Goal: Transaction & Acquisition: Purchase product/service

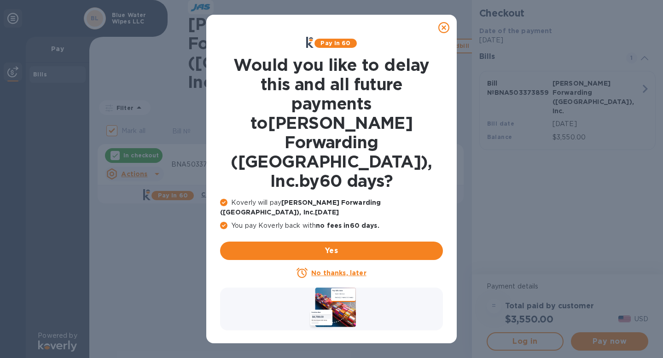
click at [330, 269] on u "No thanks, later" at bounding box center [338, 272] width 55 height 7
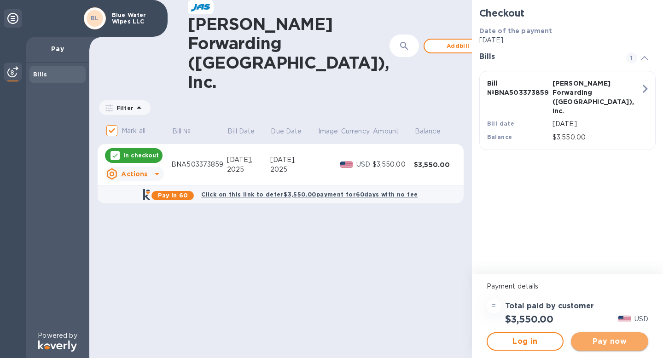
click at [624, 341] on span "Pay now" at bounding box center [609, 341] width 63 height 11
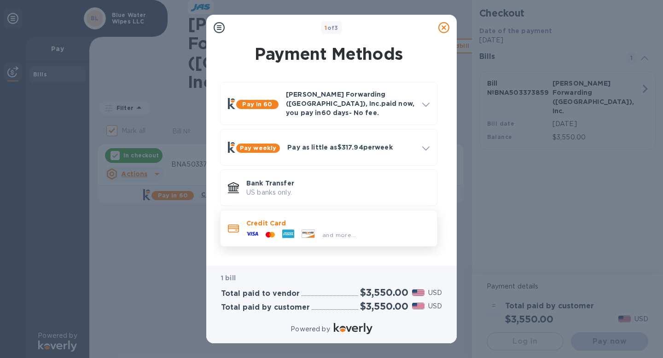
click at [314, 219] on p "Credit Card" at bounding box center [337, 223] width 183 height 9
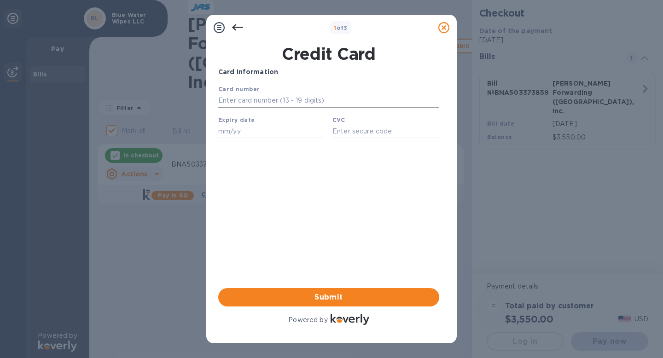
click at [262, 100] on input "text" at bounding box center [328, 101] width 221 height 14
type input "6011 0031 4885 5453"
type input "01/27"
type input "111"
click at [299, 237] on div "Card Information Your browser does not support iframes Submit Powered by" at bounding box center [328, 197] width 221 height 260
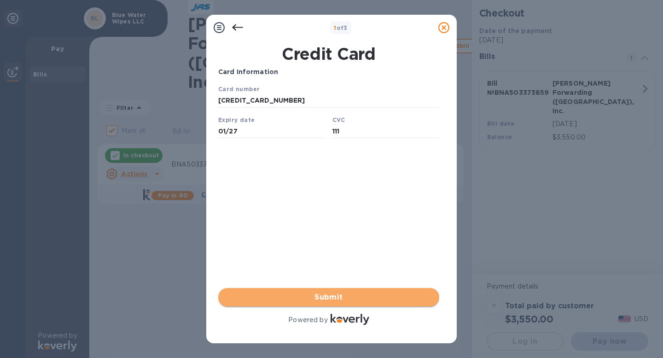
click at [329, 297] on span "Submit" at bounding box center [329, 297] width 206 height 11
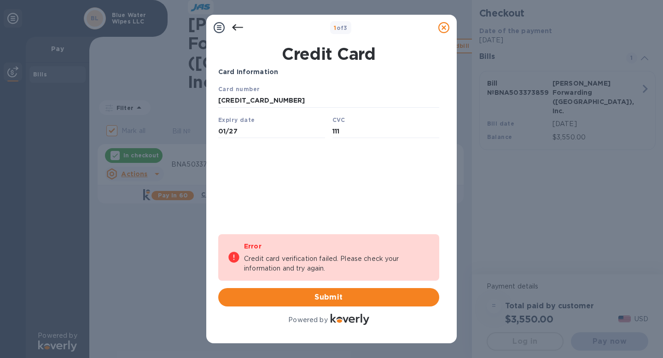
click at [234, 27] on icon at bounding box center [237, 27] width 11 height 6
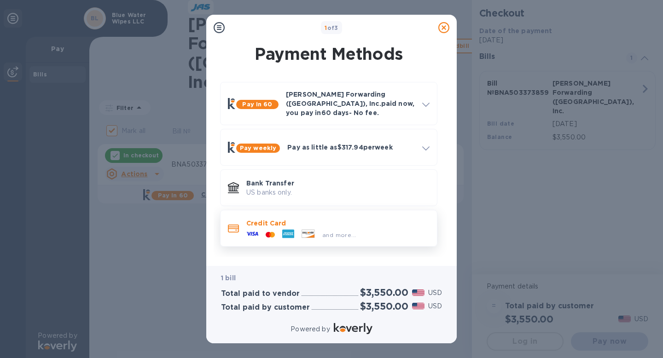
click at [314, 230] on icon at bounding box center [308, 234] width 13 height 8
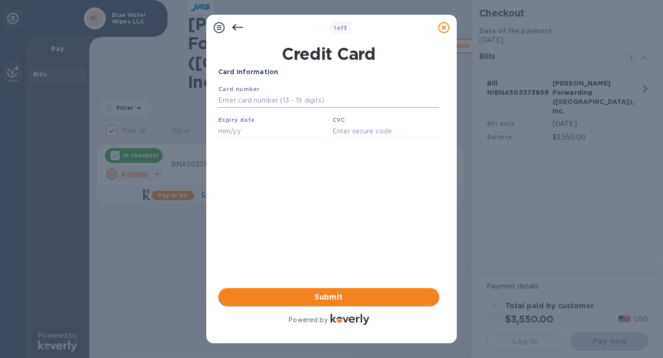
click at [278, 99] on input "text" at bounding box center [328, 101] width 221 height 14
type input "60"
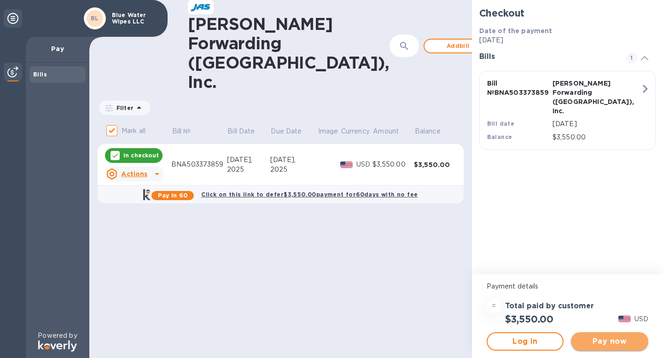
click at [604, 334] on button "Pay now" at bounding box center [609, 341] width 77 height 18
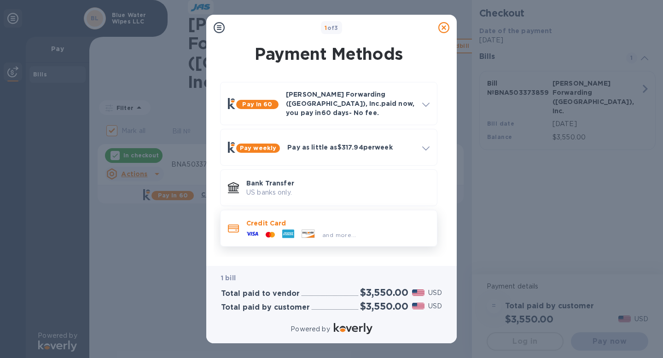
click at [305, 219] on p "Credit Card" at bounding box center [337, 223] width 183 height 9
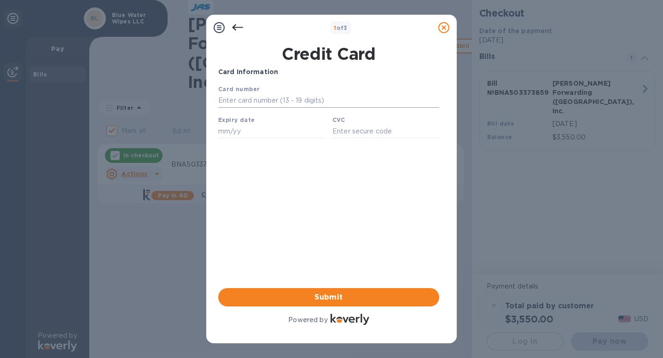
click at [259, 99] on input "text" at bounding box center [328, 101] width 221 height 14
type input "6011 0031 4885 5453"
type input "01/27"
type input "111"
click at [326, 244] on div "Card Information Your browser does not support iframes Submit Powered by" at bounding box center [328, 197] width 221 height 260
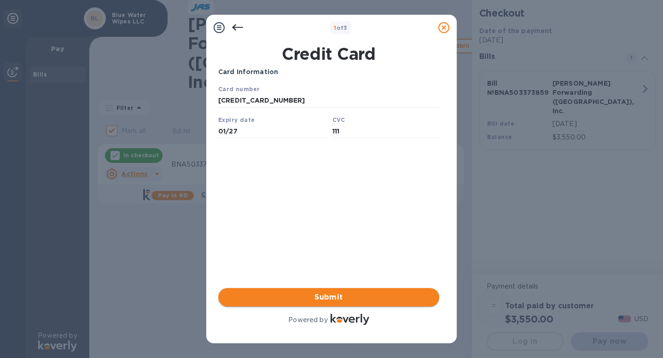
click at [329, 299] on span "Submit" at bounding box center [329, 297] width 206 height 11
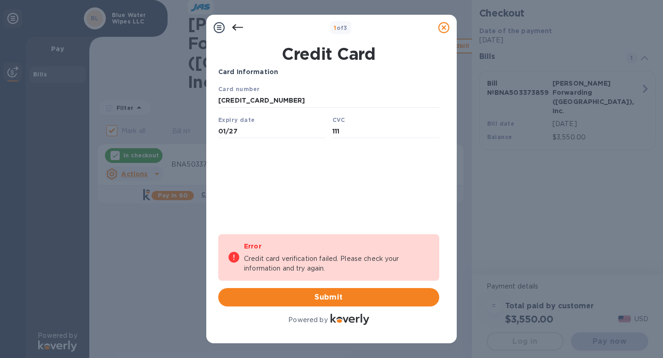
click at [241, 23] on icon at bounding box center [237, 27] width 11 height 11
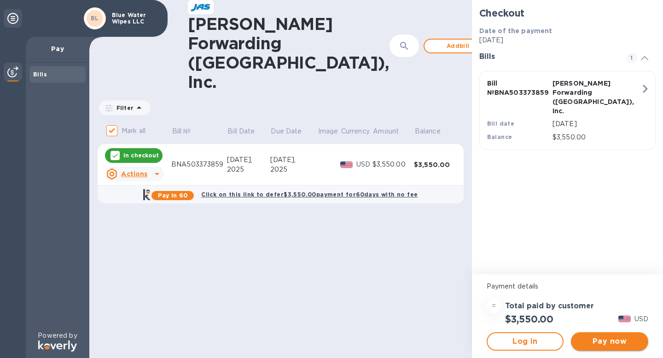
click at [600, 338] on span "Pay now" at bounding box center [609, 341] width 63 height 11
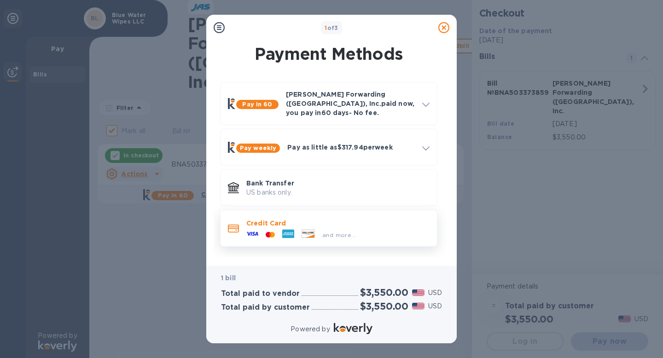
click at [314, 230] on icon at bounding box center [308, 234] width 13 height 8
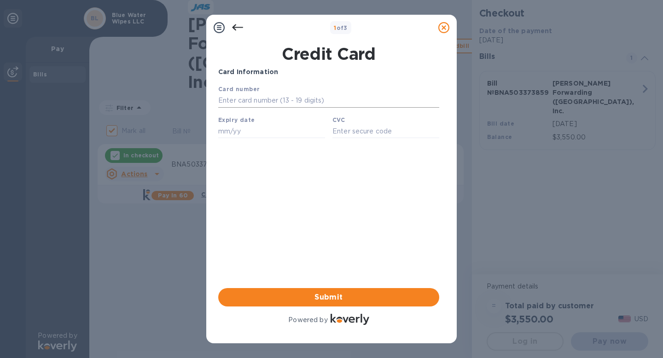
click at [266, 97] on input "text" at bounding box center [328, 101] width 221 height 14
click at [232, 192] on div "Card Information Your browser does not support iframes Submit Powered by" at bounding box center [328, 197] width 221 height 260
click at [235, 27] on icon at bounding box center [237, 27] width 11 height 11
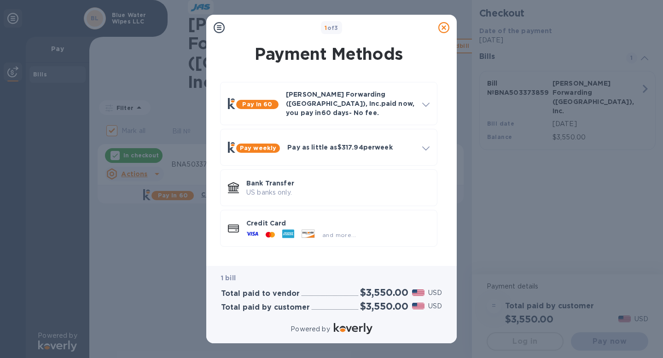
click at [222, 27] on icon at bounding box center [219, 27] width 11 height 11
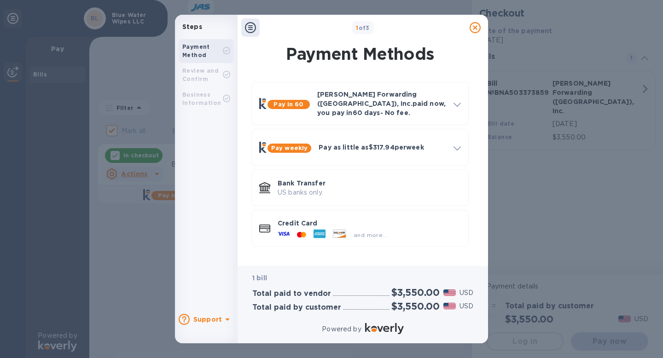
click at [210, 73] on b "Review and Confirm" at bounding box center [200, 74] width 36 height 15
click at [213, 49] on div "Payment Method" at bounding box center [202, 51] width 41 height 17
click at [323, 228] on icon at bounding box center [320, 234] width 12 height 12
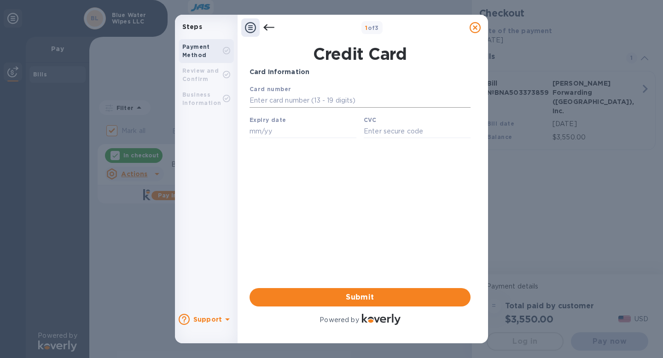
click at [302, 96] on input "text" at bounding box center [360, 101] width 221 height 14
click at [270, 180] on div "Card Information Your browser does not support iframes Submit Powered by" at bounding box center [360, 197] width 221 height 260
click at [289, 98] on input "text" at bounding box center [360, 101] width 221 height 14
type input "6011 0031 4885 5453"
type input "01/27"
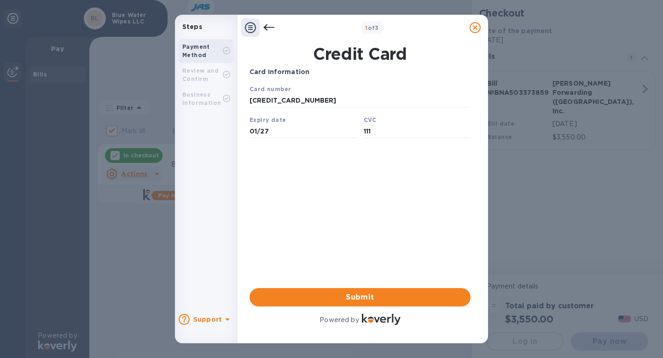
type input "111"
click at [315, 213] on div "Card Information Your browser does not support iframes Submit Powered by" at bounding box center [360, 197] width 221 height 260
click at [344, 301] on span "Submit" at bounding box center [360, 297] width 206 height 11
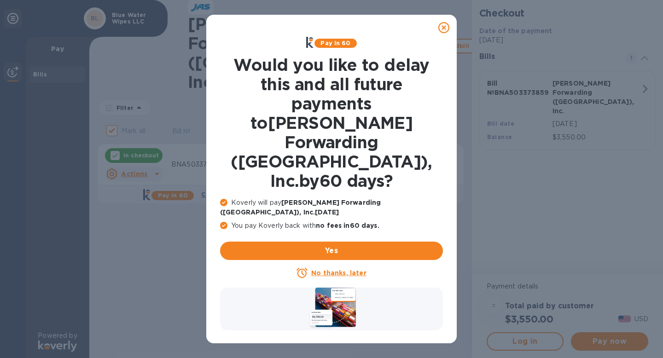
click at [445, 28] on icon at bounding box center [443, 27] width 11 height 11
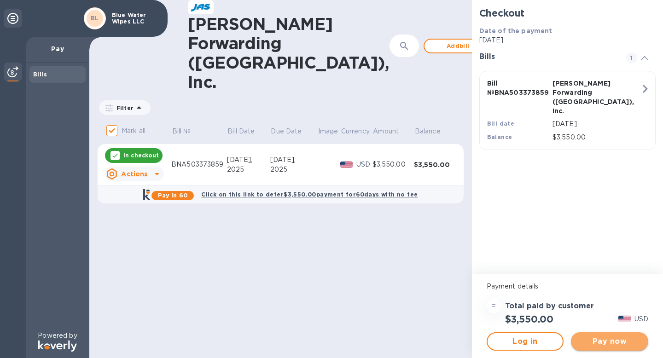
click at [605, 341] on span "Pay now" at bounding box center [609, 341] width 63 height 11
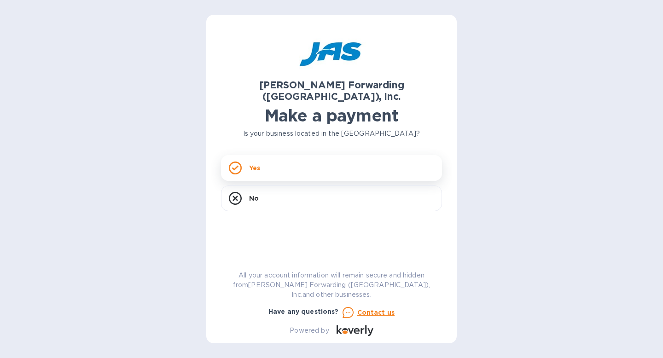
click at [330, 162] on div "Yes" at bounding box center [331, 168] width 221 height 26
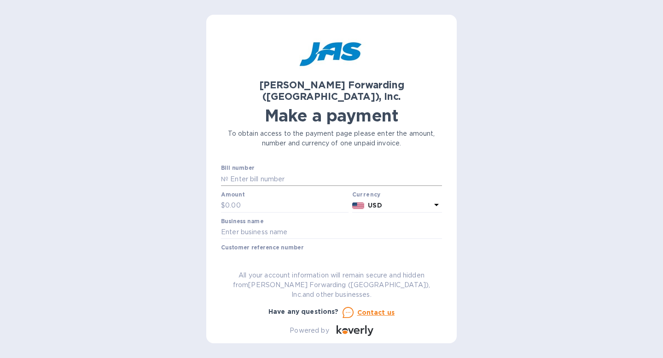
click at [323, 172] on input "text" at bounding box center [335, 179] width 214 height 14
type input "BNA503373859"
click at [273, 199] on input "text" at bounding box center [286, 206] width 123 height 14
type input "3,600"
click at [266, 226] on input "text" at bounding box center [331, 233] width 221 height 14
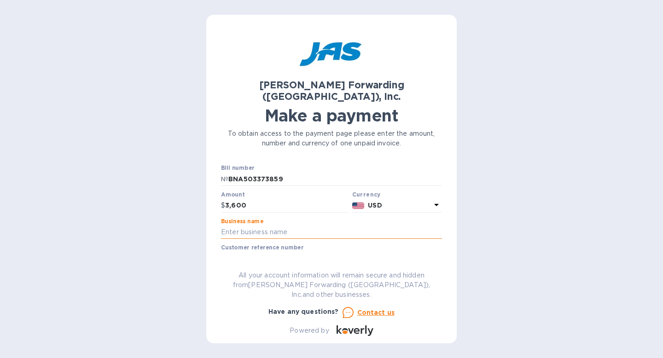
type input "Blue Water Wipes LLC"
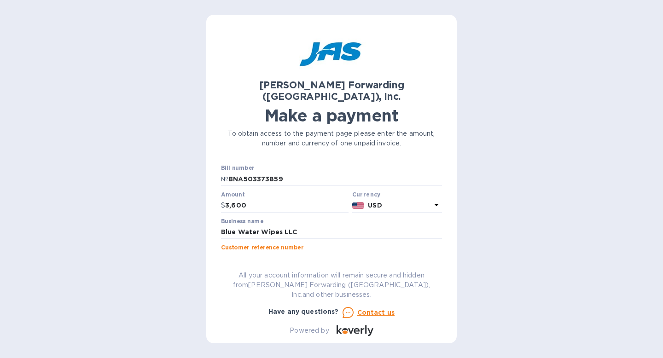
click at [299, 252] on input "text" at bounding box center [331, 259] width 221 height 14
type input "BLUWATMLR"
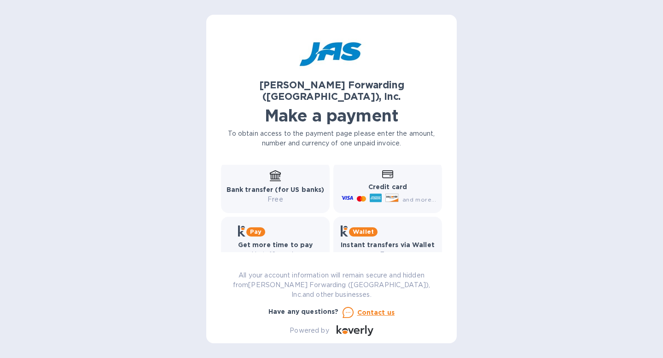
click at [370, 192] on icon at bounding box center [376, 198] width 12 height 12
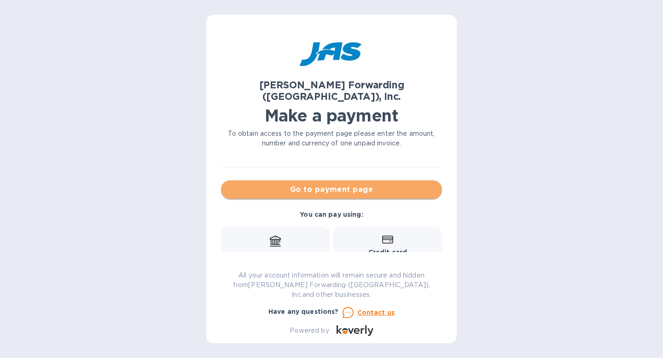
click at [363, 184] on span "Go to payment page" at bounding box center [331, 189] width 206 height 11
